Goal: Information Seeking & Learning: Learn about a topic

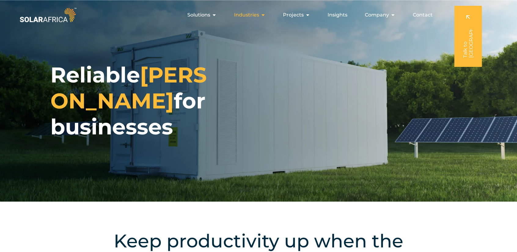
click at [257, 15] on span "Industries" at bounding box center [246, 14] width 25 height 7
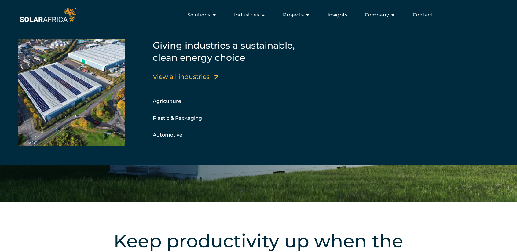
click at [180, 78] on link "View all industries" at bounding box center [181, 76] width 57 height 7
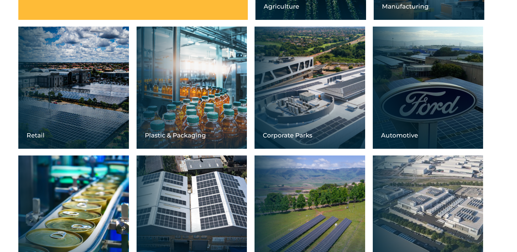
scroll to position [336, 0]
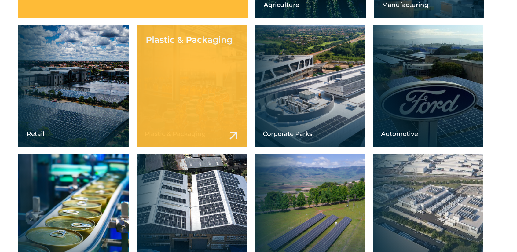
click at [187, 83] on link at bounding box center [192, 86] width 111 height 122
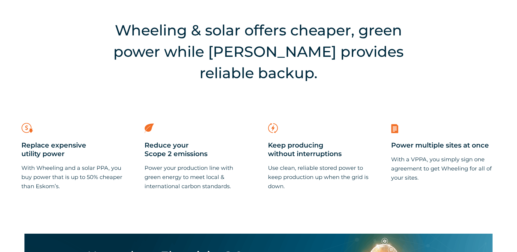
scroll to position [275, 0]
